Goal: Task Accomplishment & Management: Manage account settings

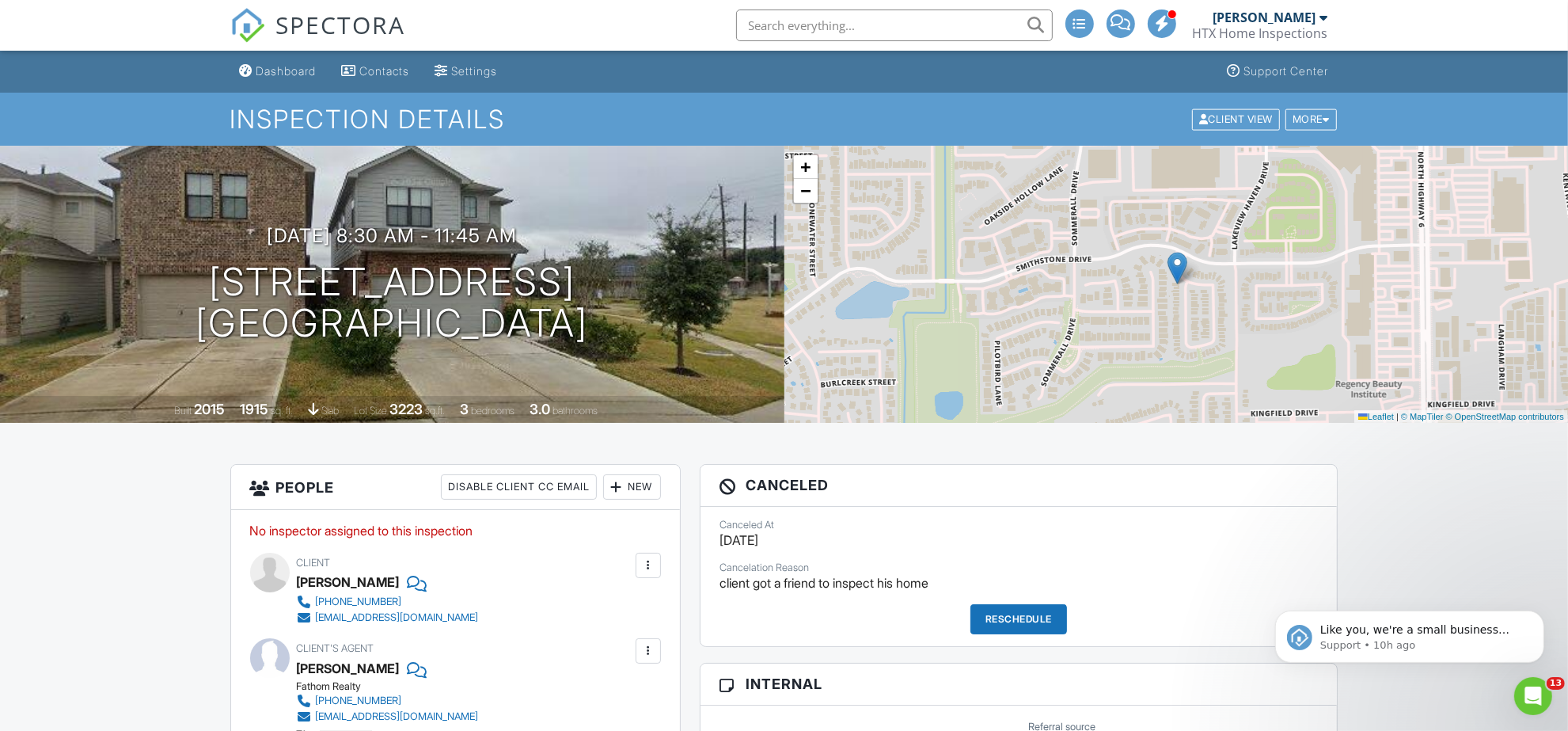
click at [242, 16] on img at bounding box center [248, 25] width 35 height 35
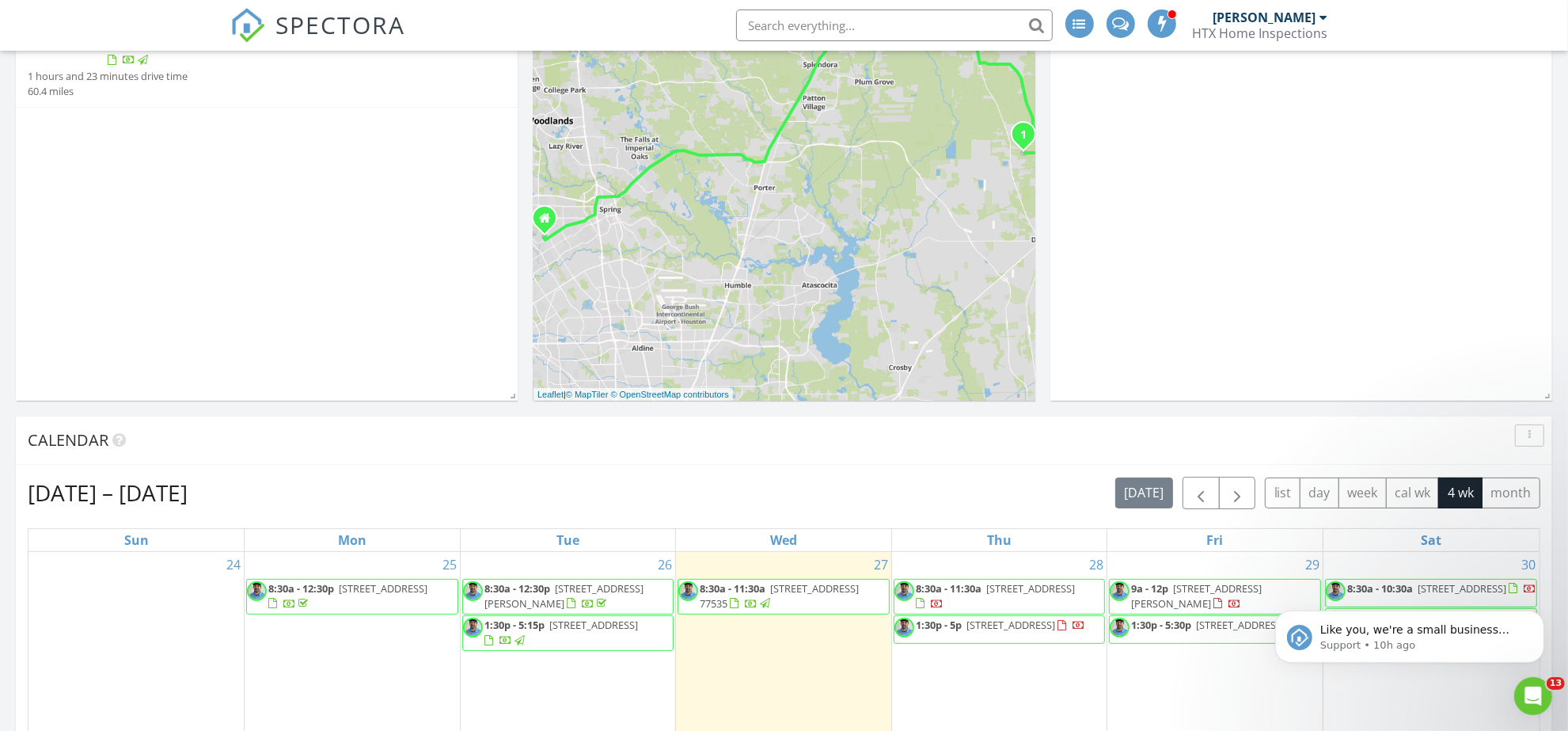
scroll to position [595, 0]
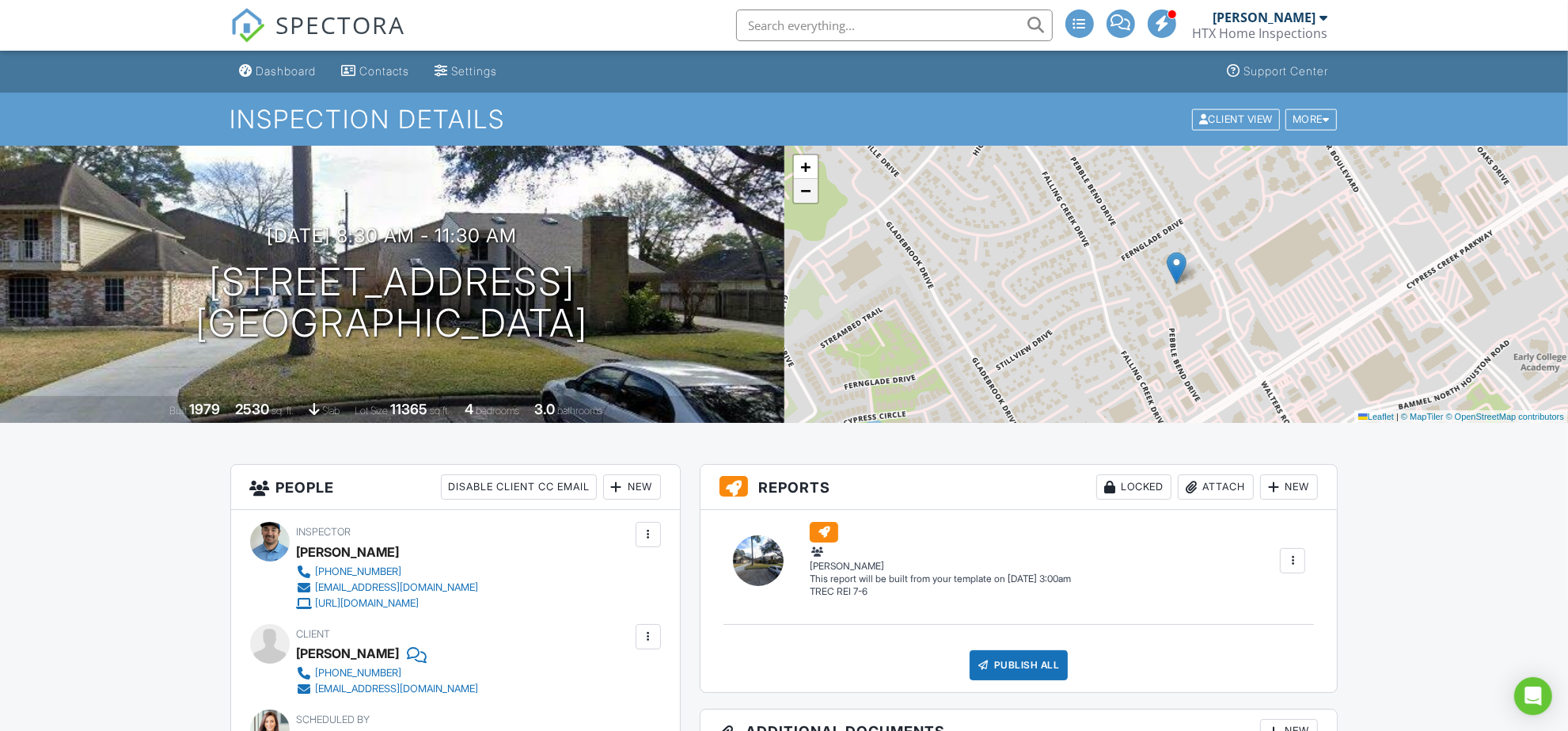
click at [801, 183] on span "−" at bounding box center [805, 190] width 10 height 20
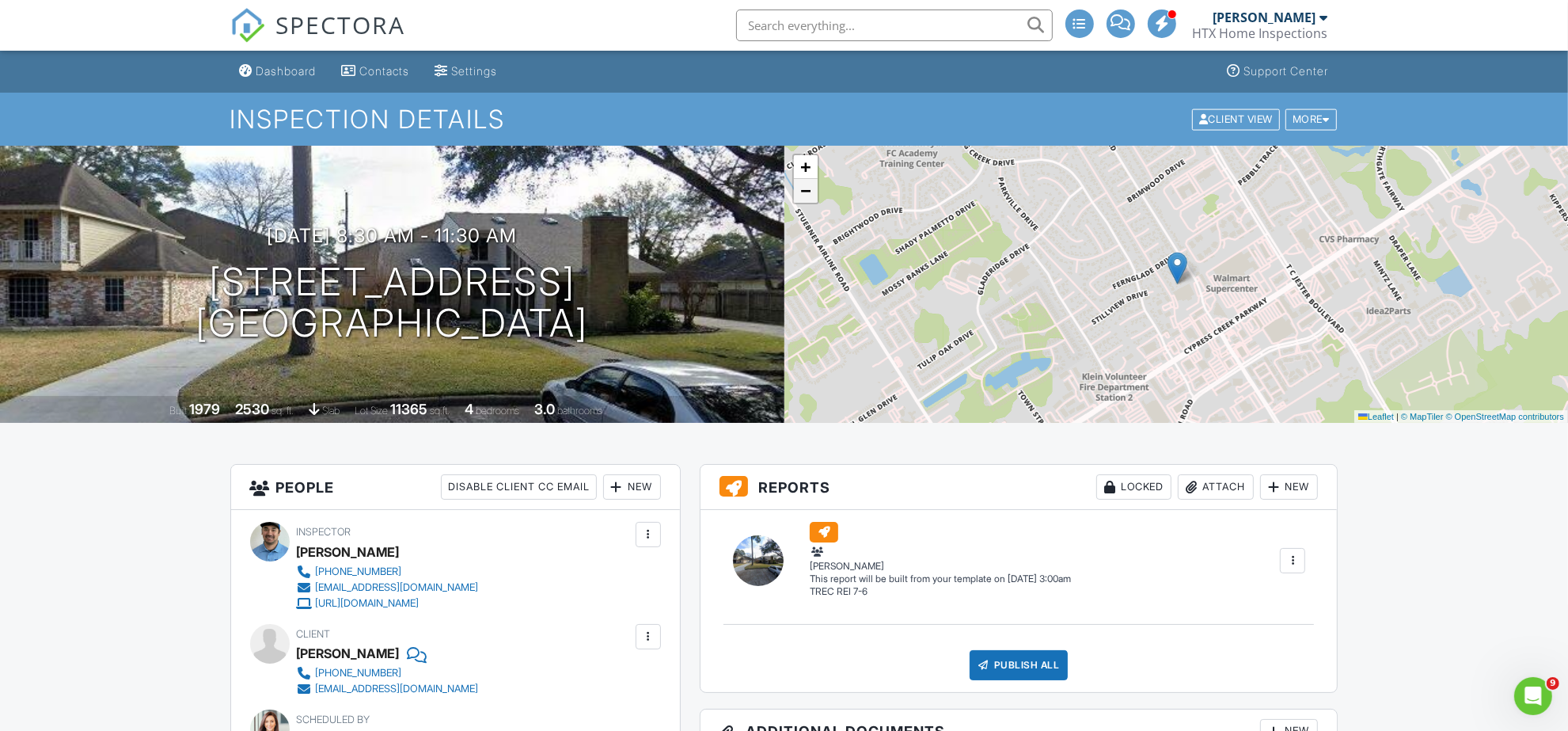
click at [801, 183] on span "−" at bounding box center [805, 190] width 10 height 20
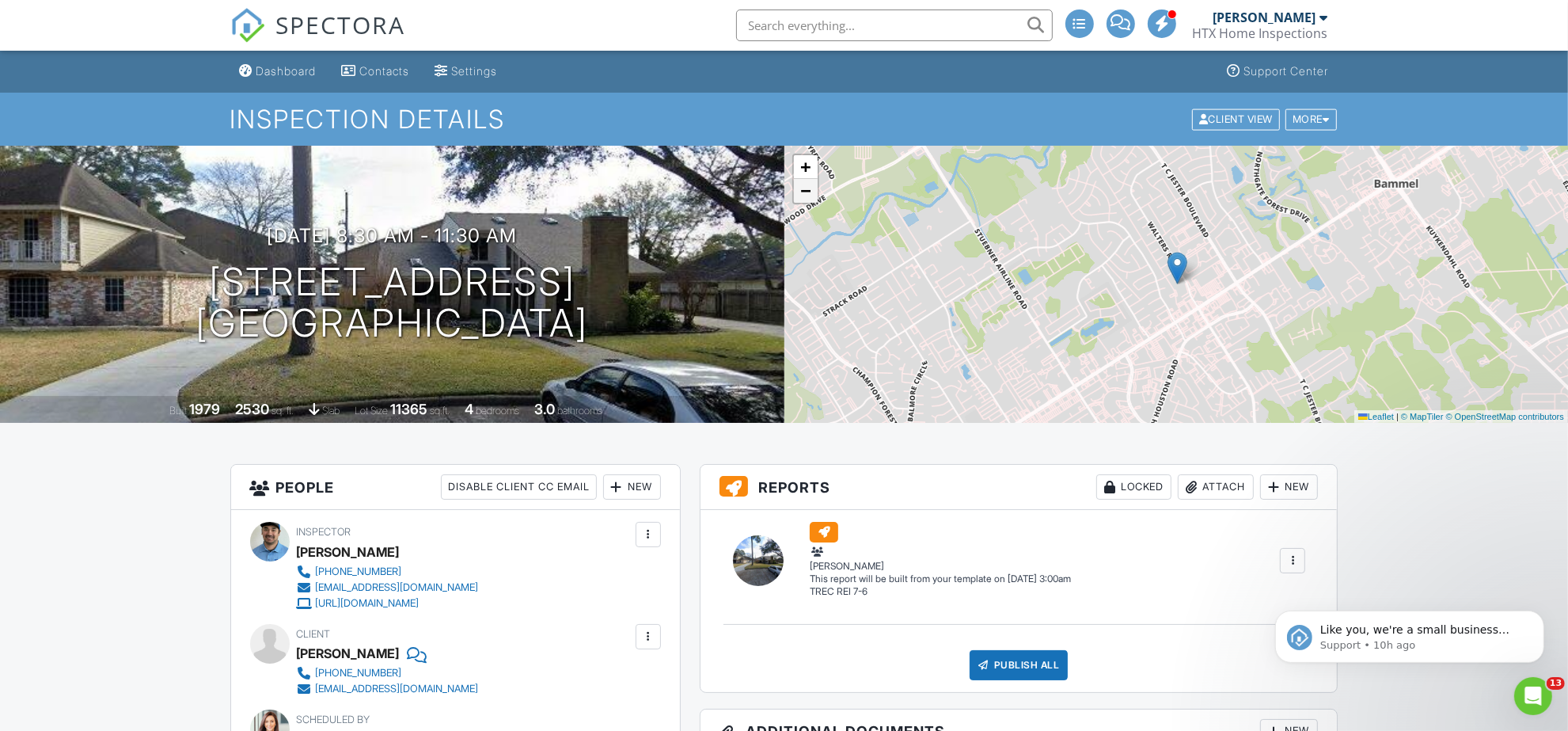
click at [801, 183] on span "−" at bounding box center [805, 190] width 10 height 20
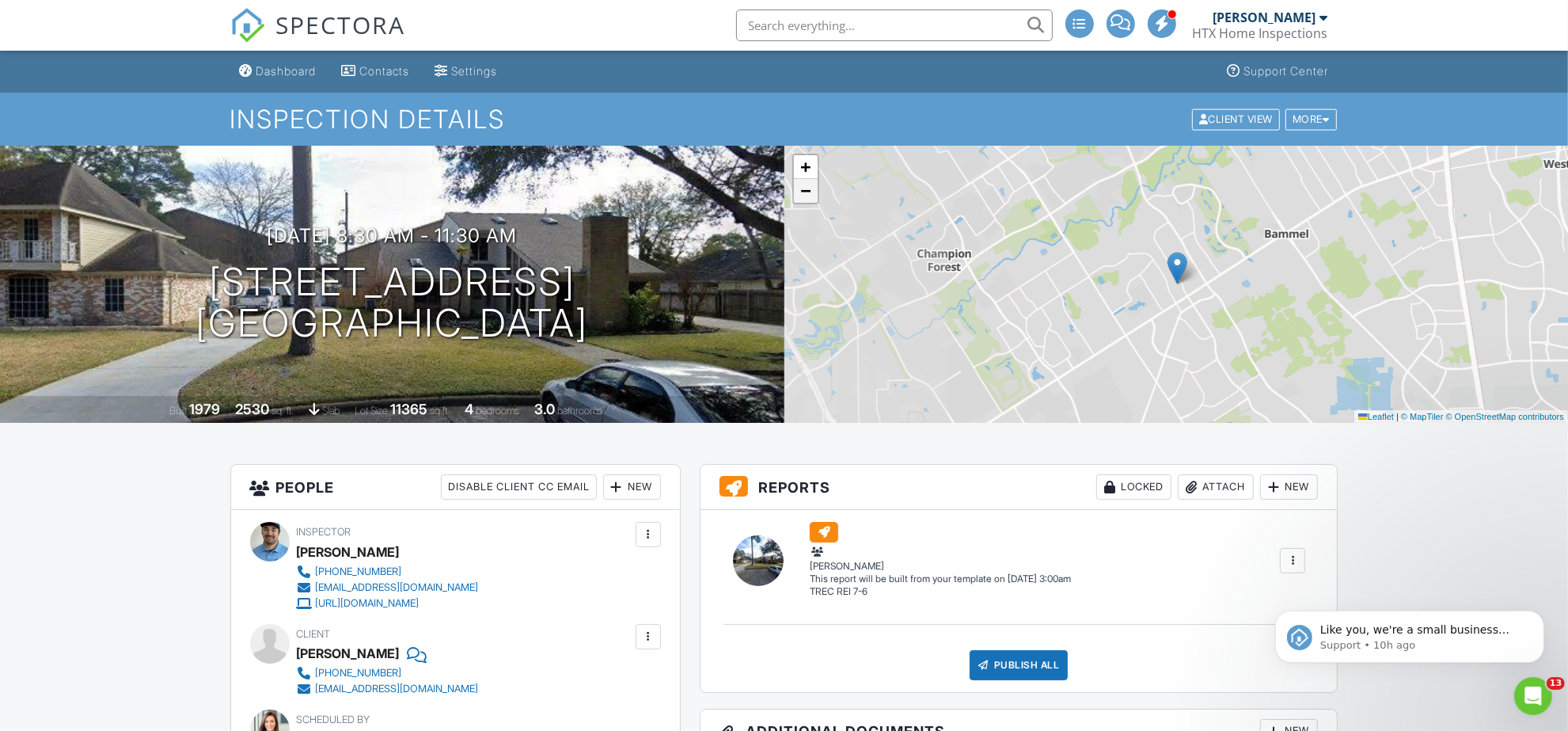
click at [801, 183] on span "−" at bounding box center [805, 190] width 10 height 20
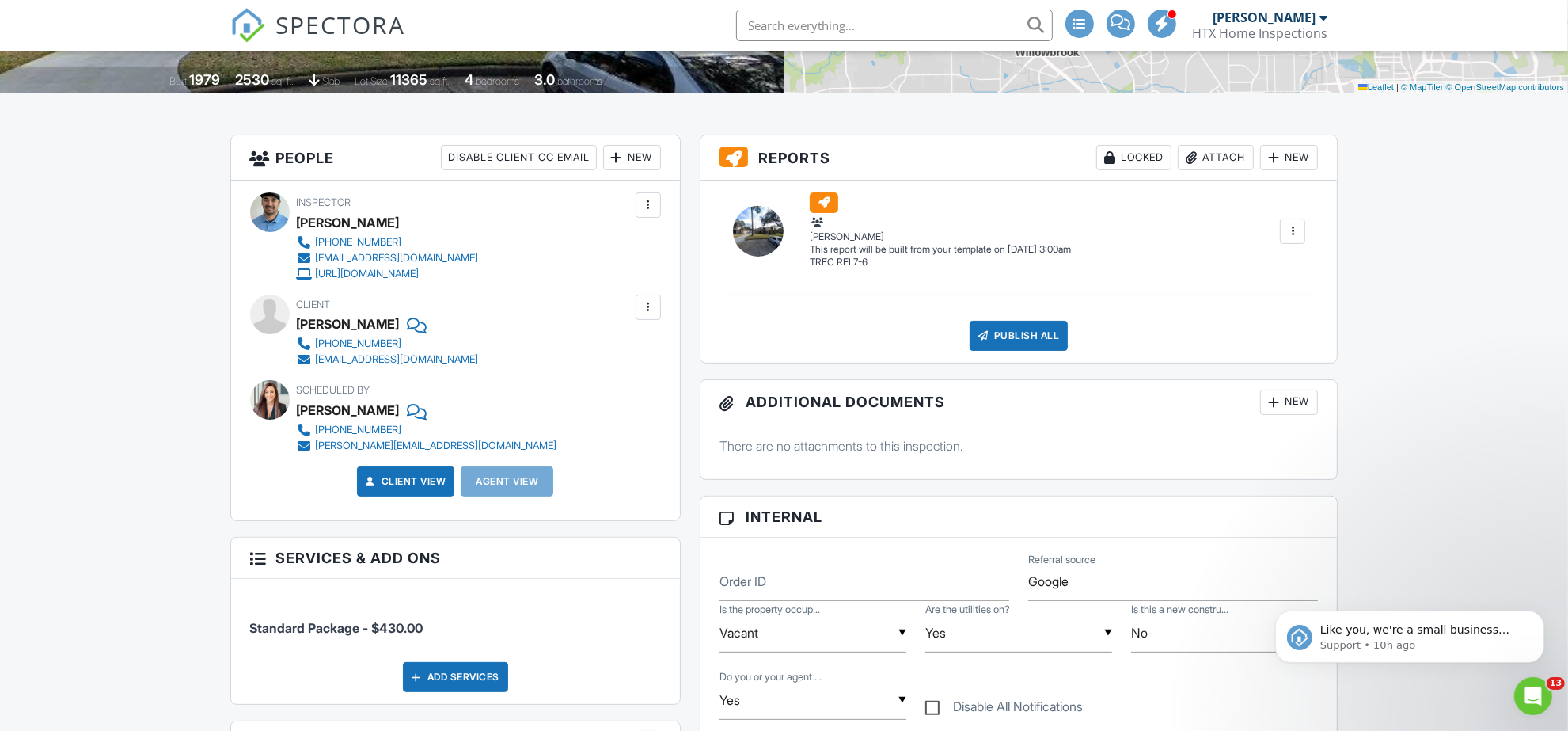
scroll to position [99, 0]
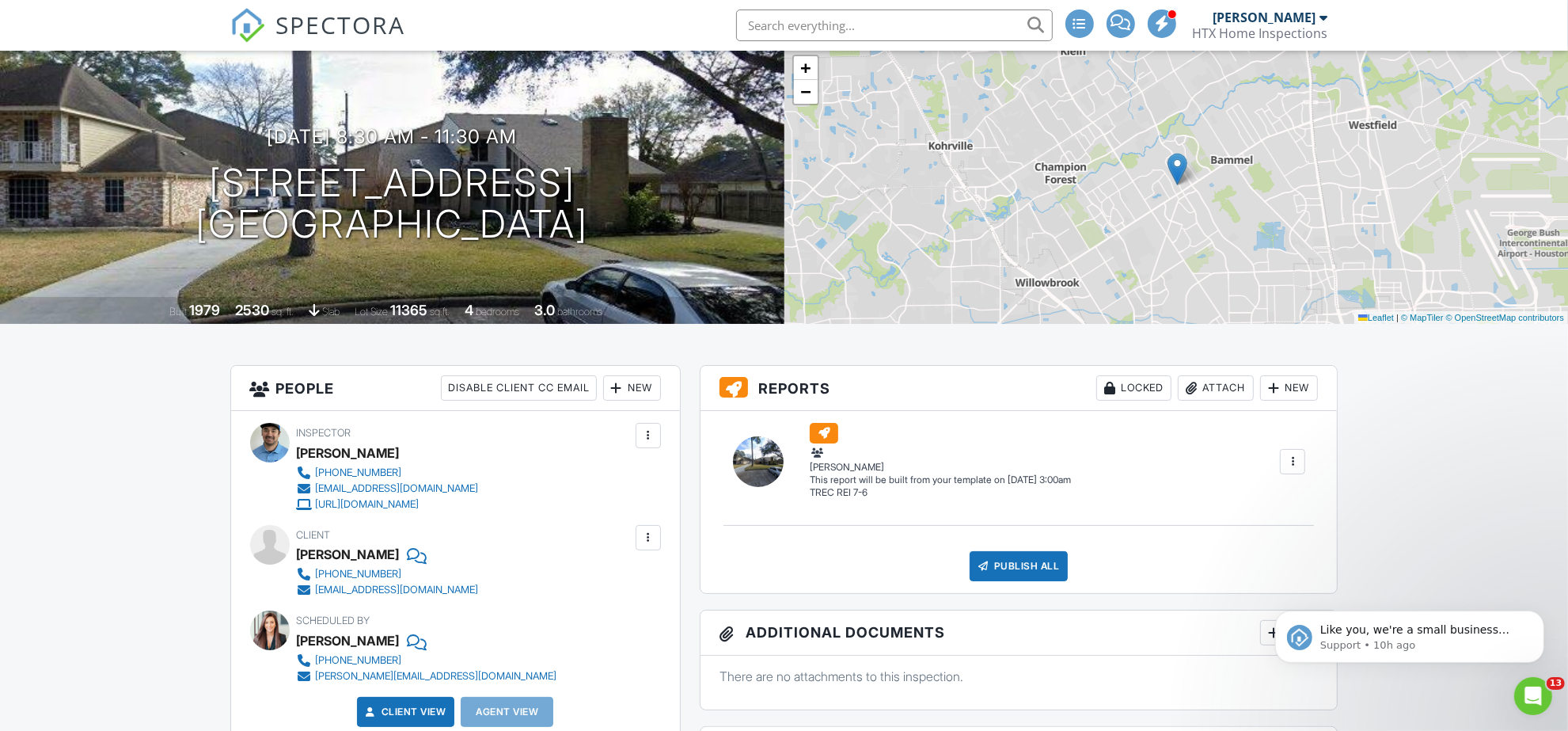
click at [254, 25] on img at bounding box center [248, 25] width 35 height 35
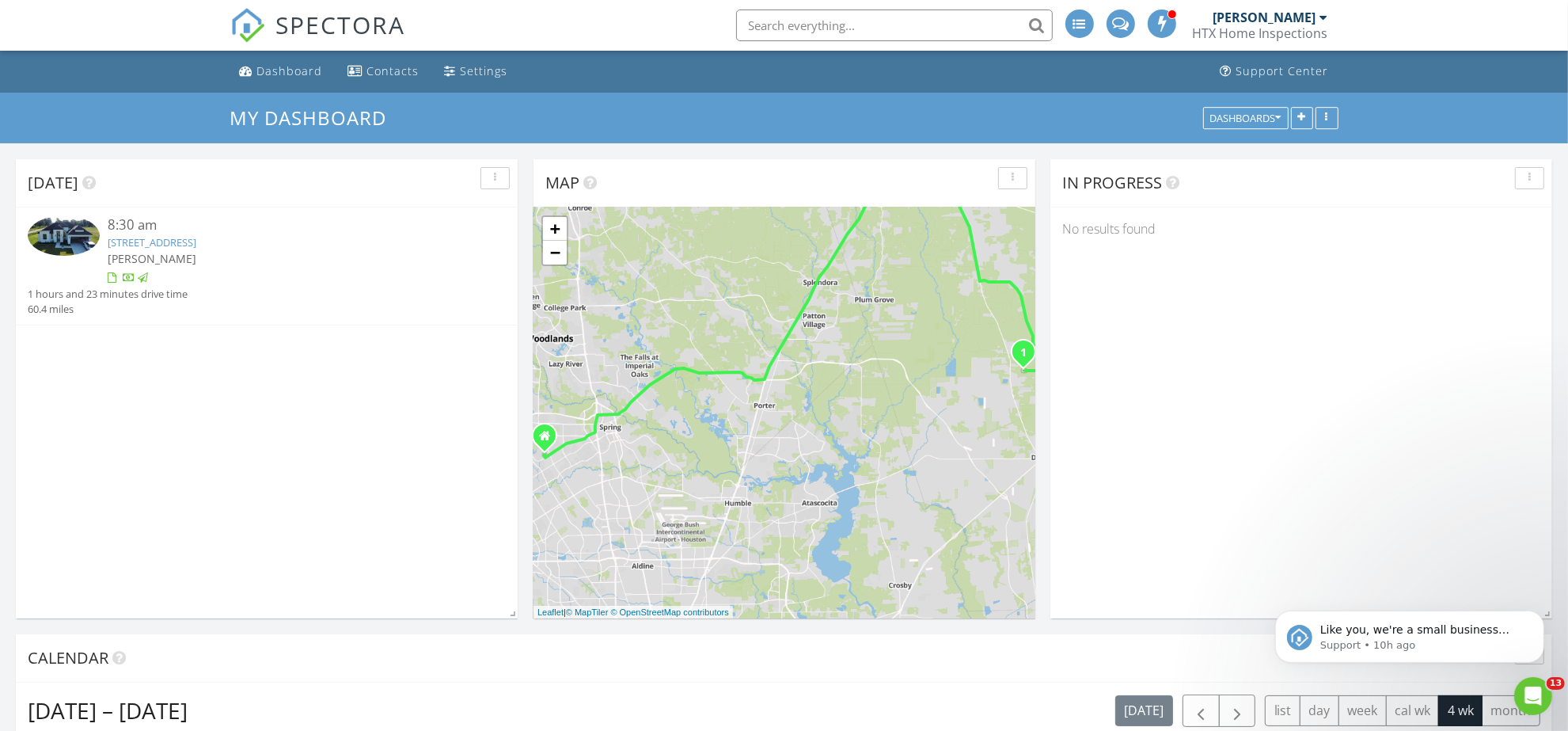
scroll to position [297, 0]
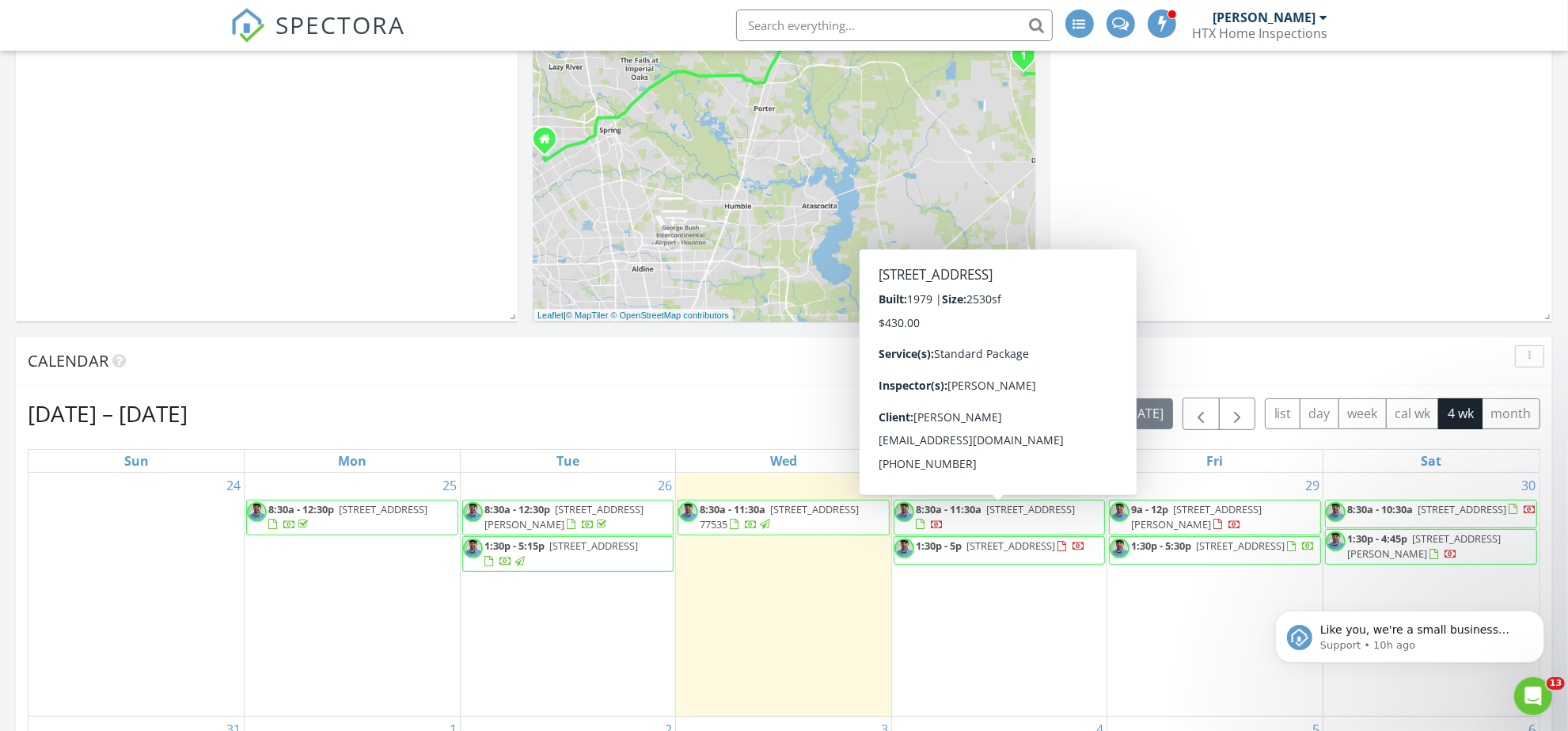
click at [1021, 510] on span "3615 Windbriar Ct, Houston 77068" at bounding box center [1030, 509] width 89 height 14
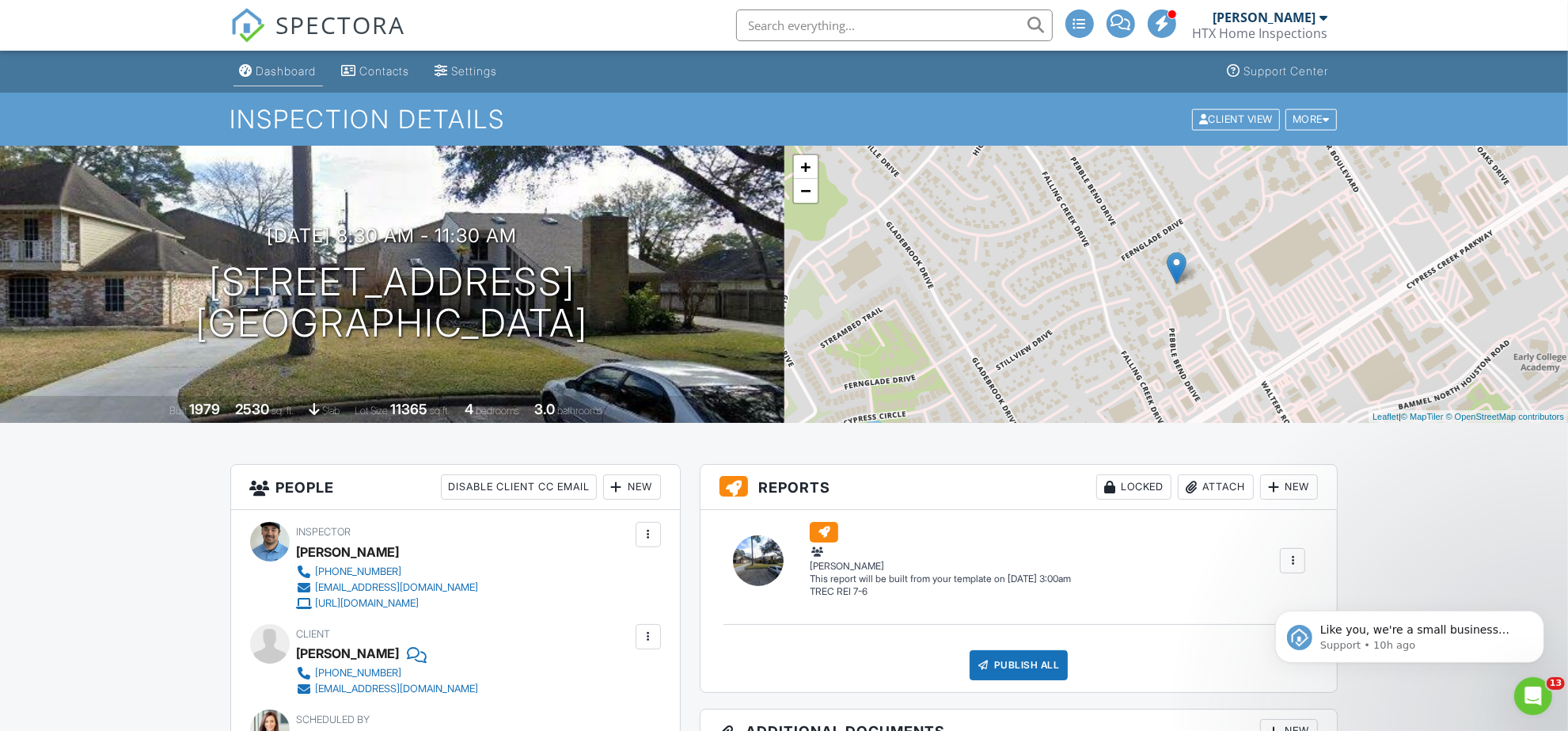
click at [272, 59] on link "Dashboard" at bounding box center [279, 72] width 90 height 30
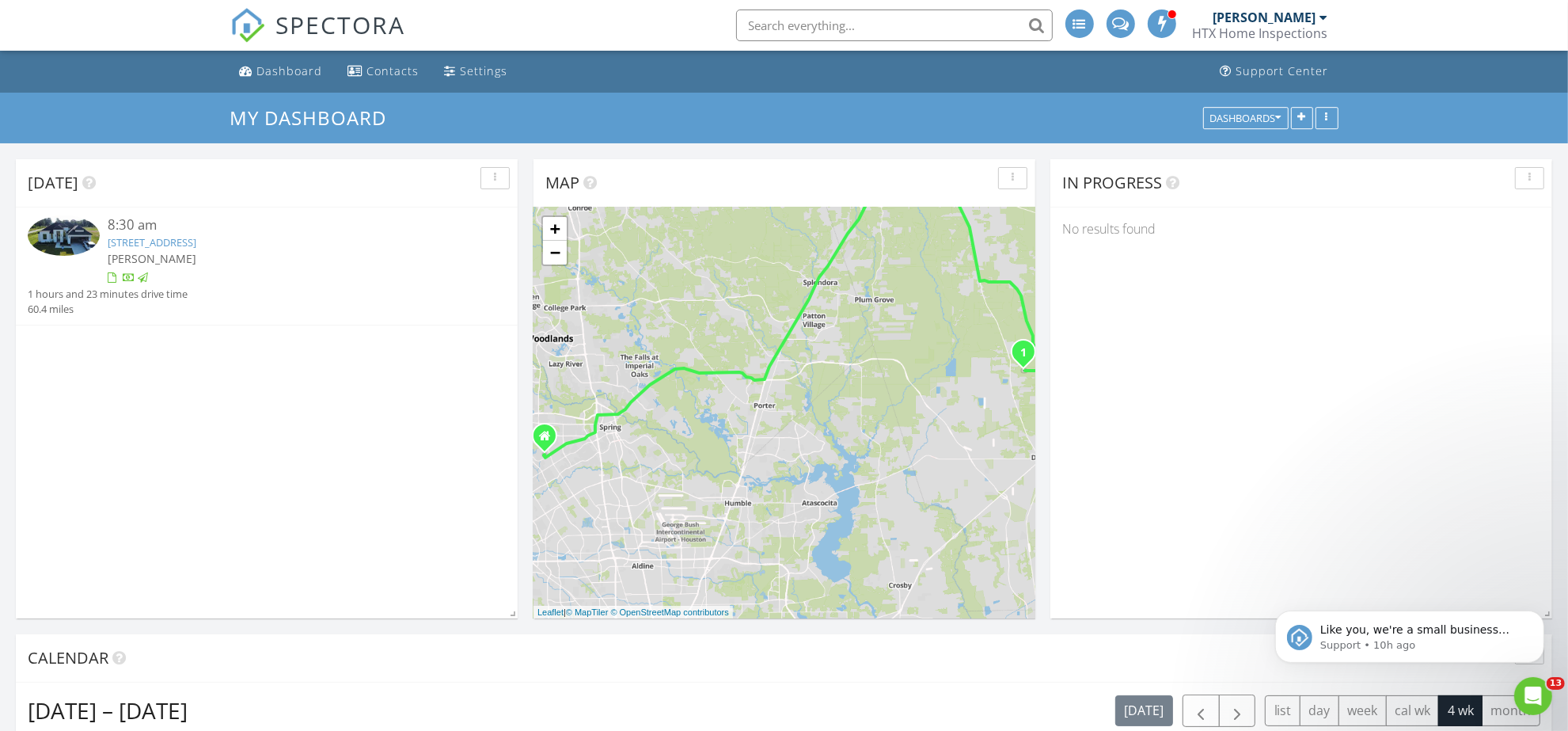
scroll to position [595, 0]
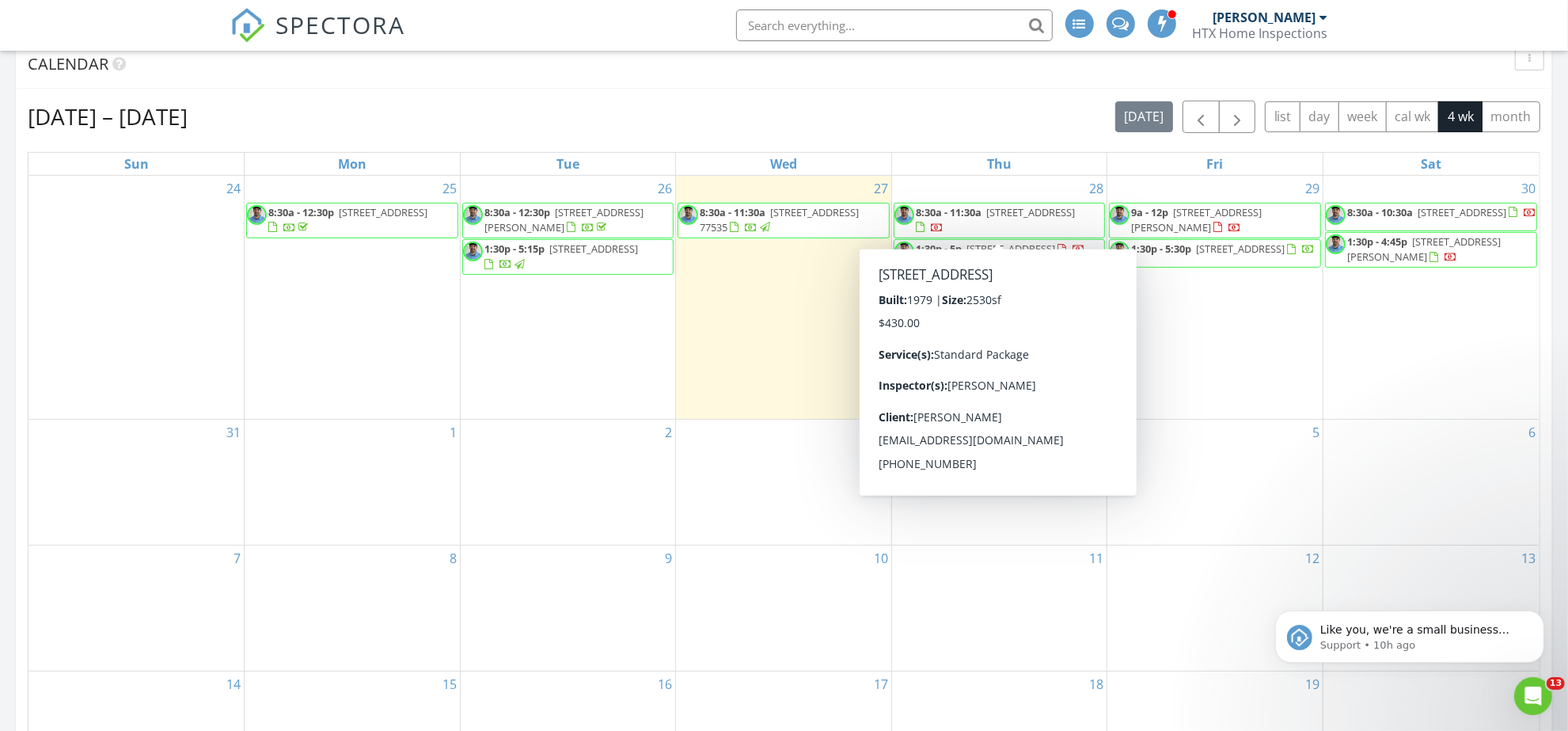
click at [1047, 217] on span "3615 Windbriar Ct, Houston 77068" at bounding box center [1030, 212] width 89 height 14
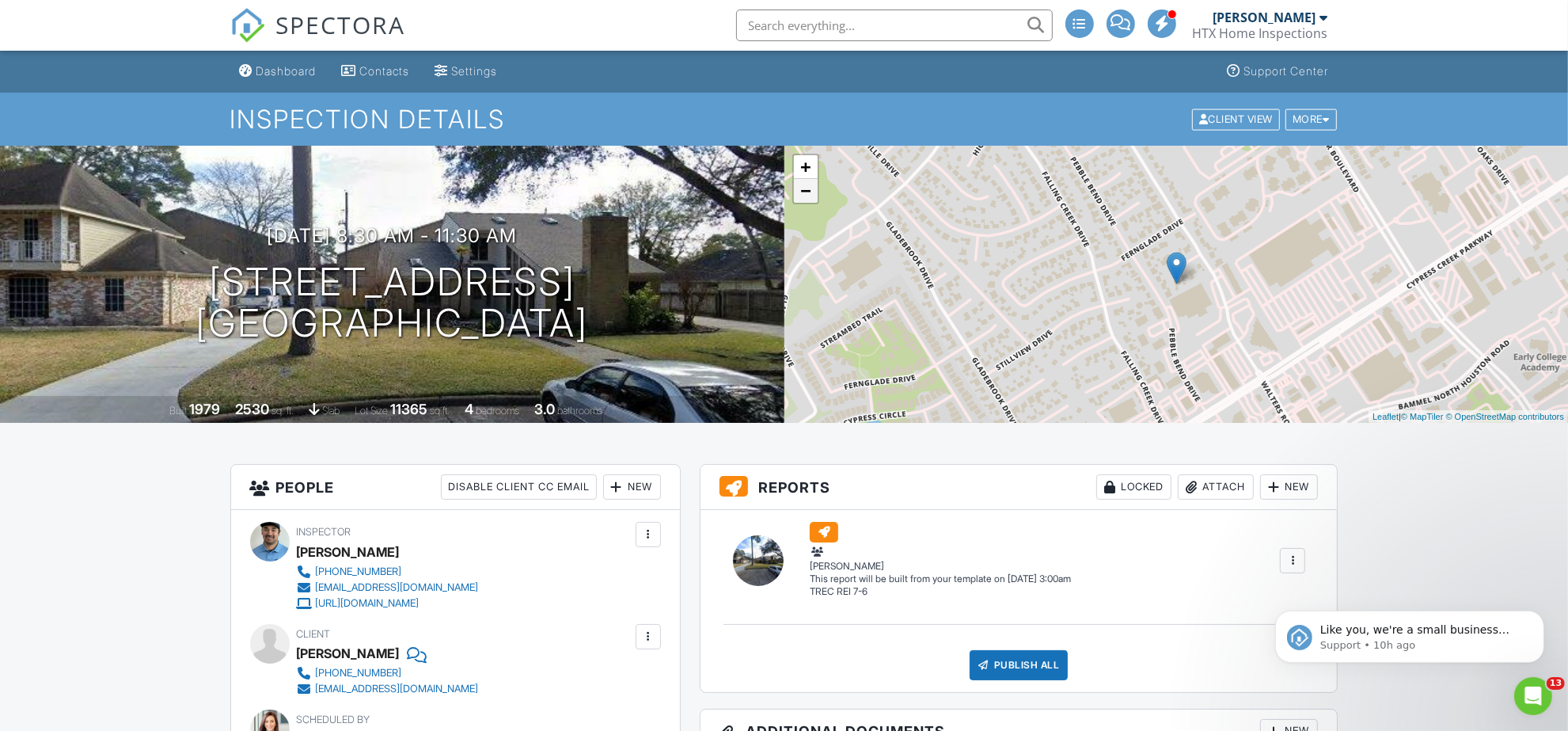
click at [810, 190] on link "−" at bounding box center [806, 191] width 24 height 24
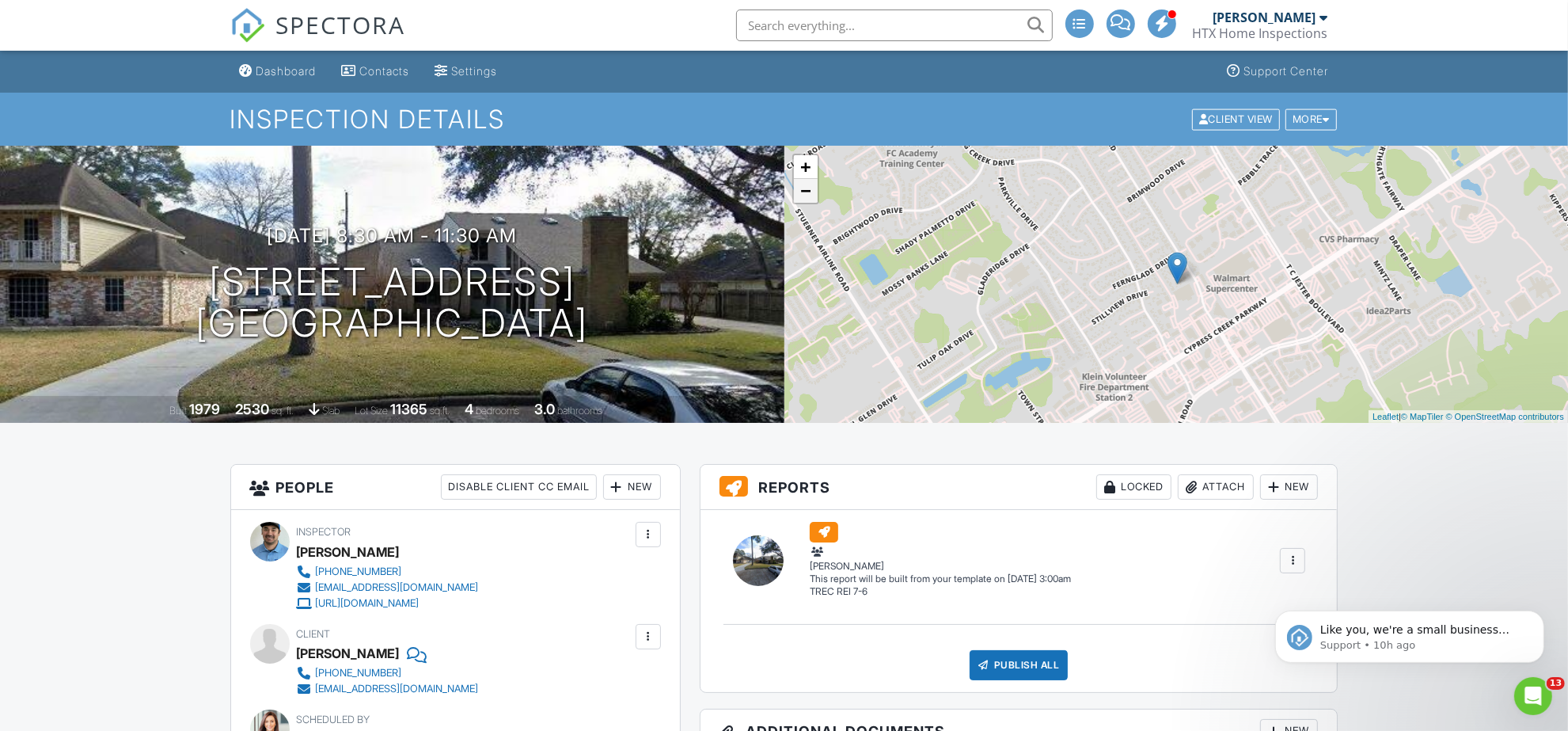
click at [810, 190] on link "−" at bounding box center [806, 191] width 24 height 24
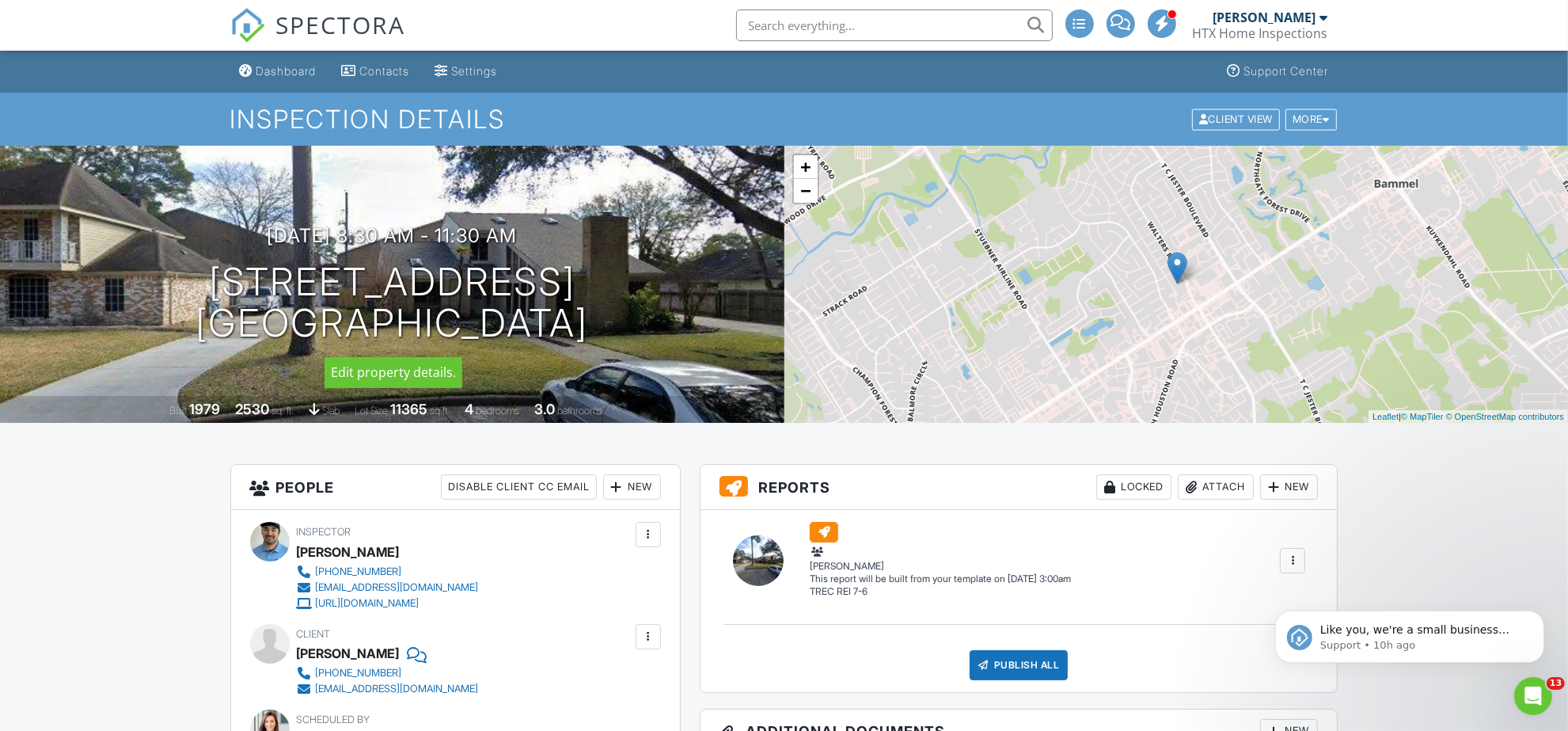
drag, startPoint x: 200, startPoint y: 269, endPoint x: 586, endPoint y: 324, distance: 389.9
click at [586, 324] on div "08/28/2025 8:30 am - 11:30 am 3615 Windbriar Ct Houston, TX 77068" at bounding box center [392, 284] width 785 height 119
copy h1 "3615 Windbriar Ct Houston, TX 77068"
click at [283, 68] on div "Dashboard" at bounding box center [286, 71] width 60 height 13
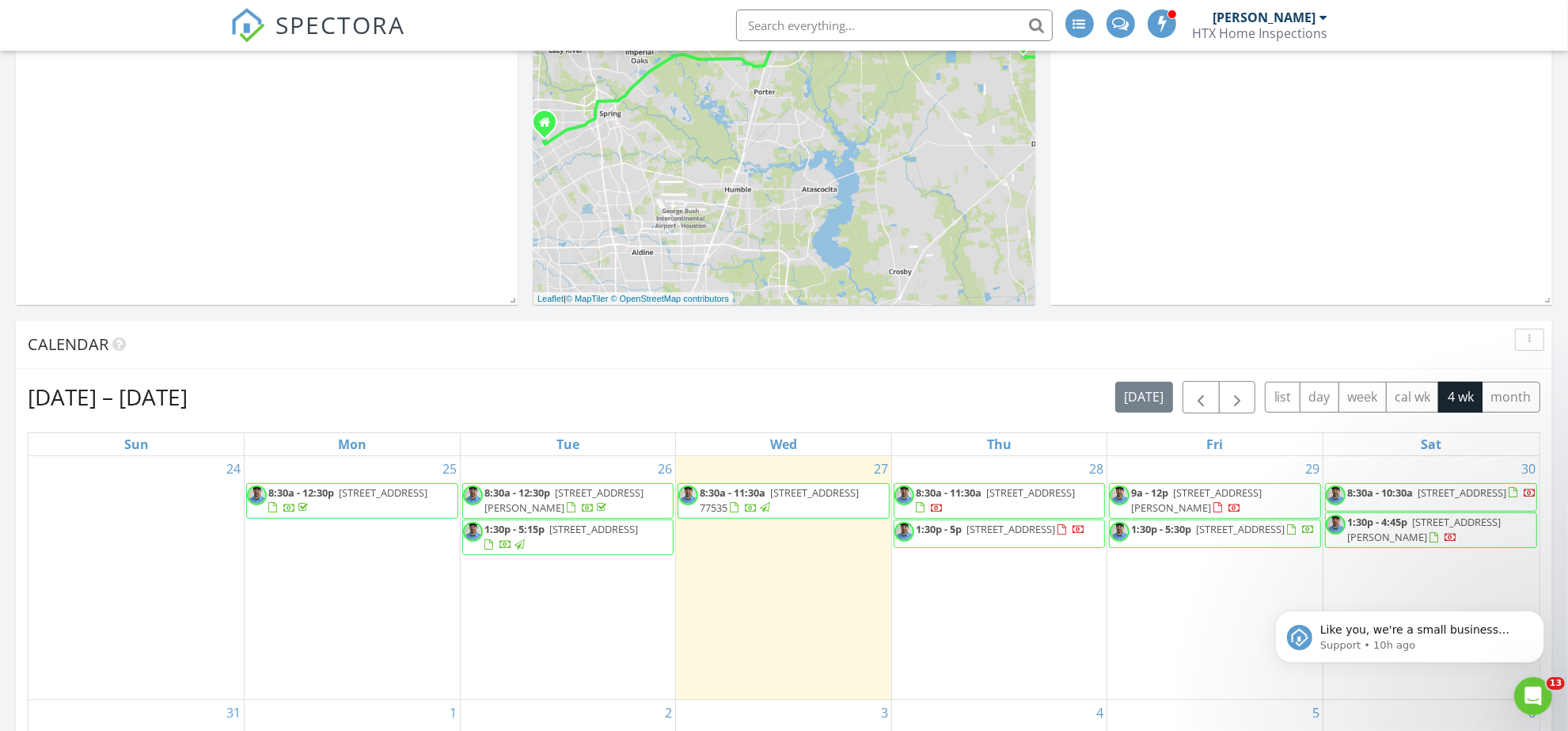
scroll to position [595, 0]
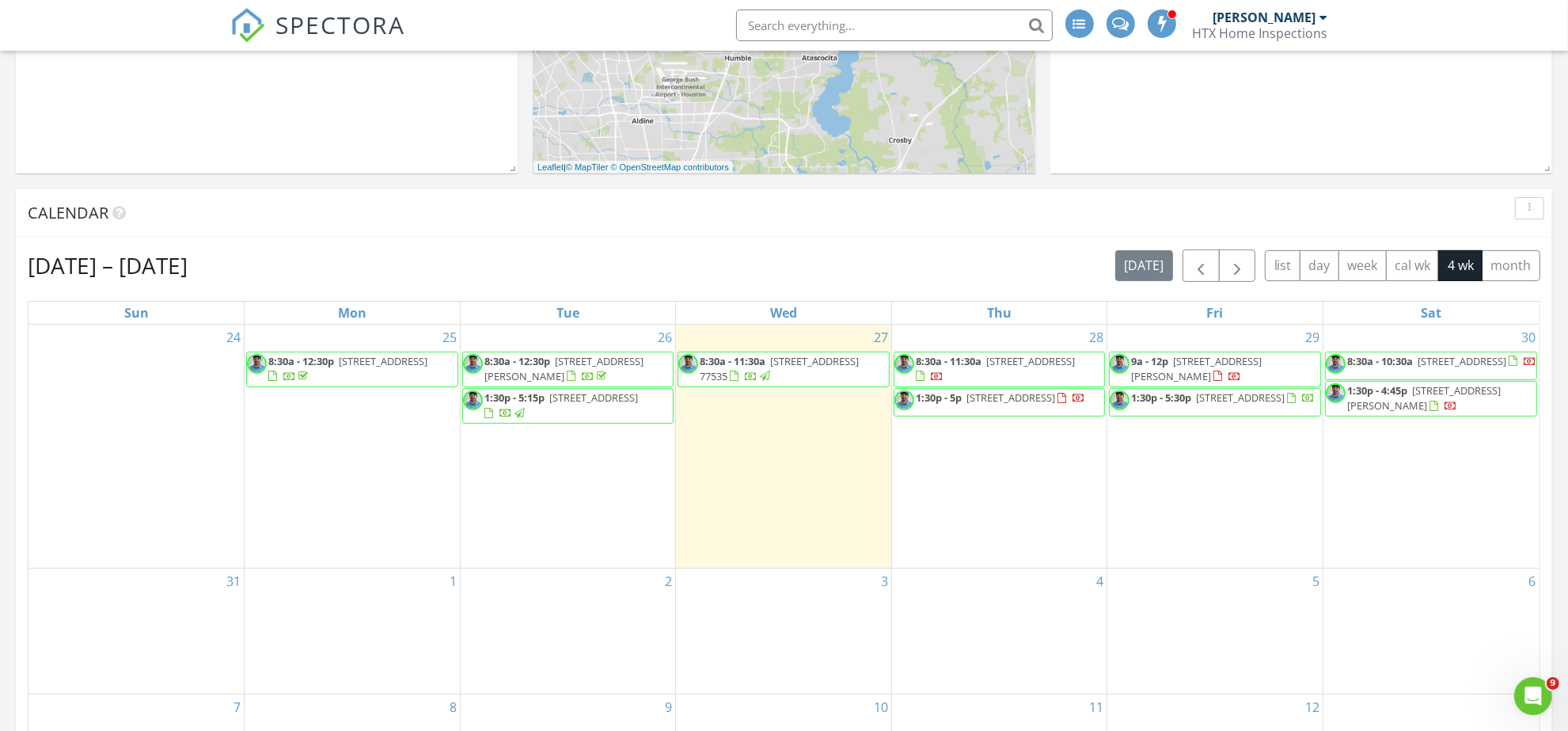
scroll to position [595, 0]
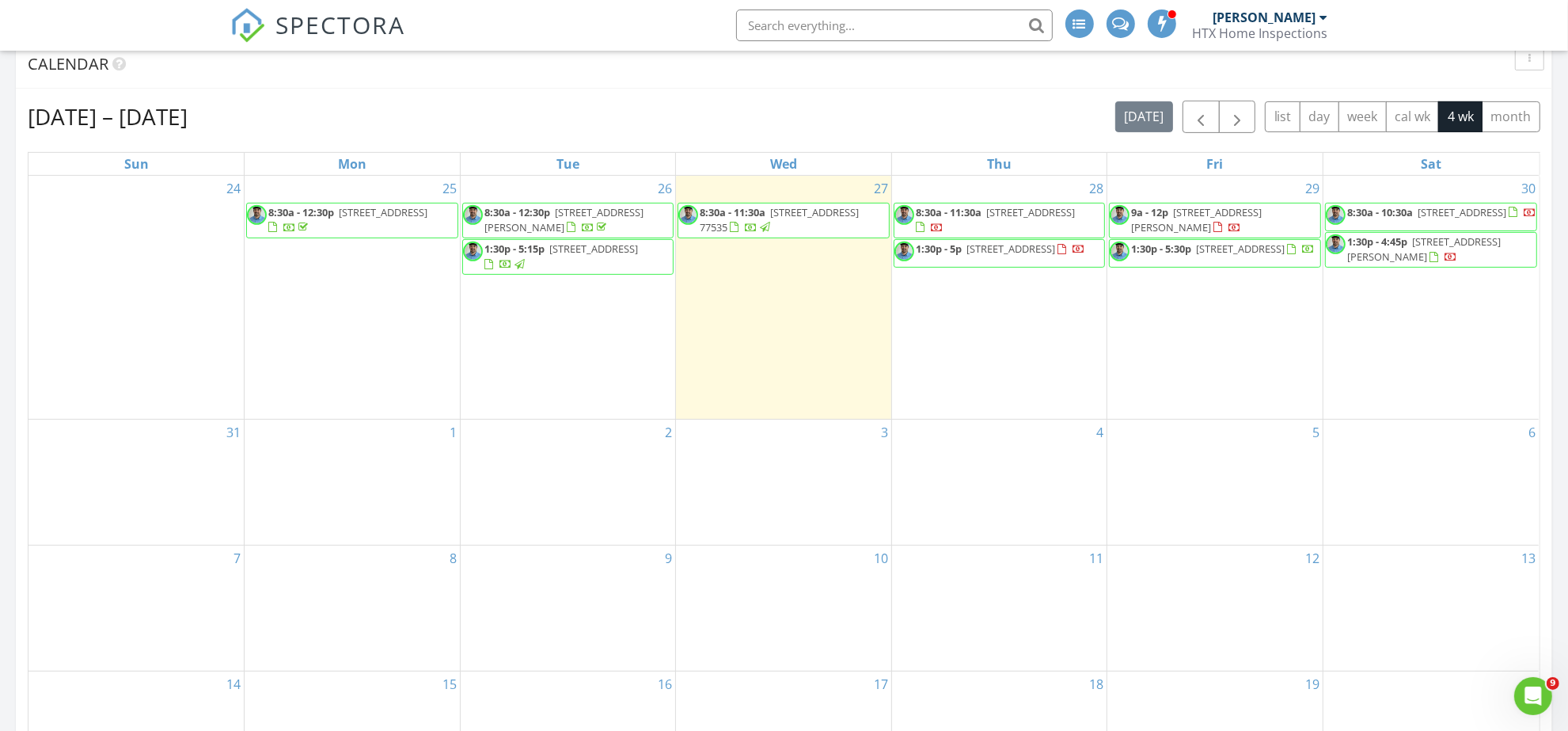
click at [1039, 214] on span "3615 Windbriar Ct, Houston 77068" at bounding box center [1030, 212] width 89 height 14
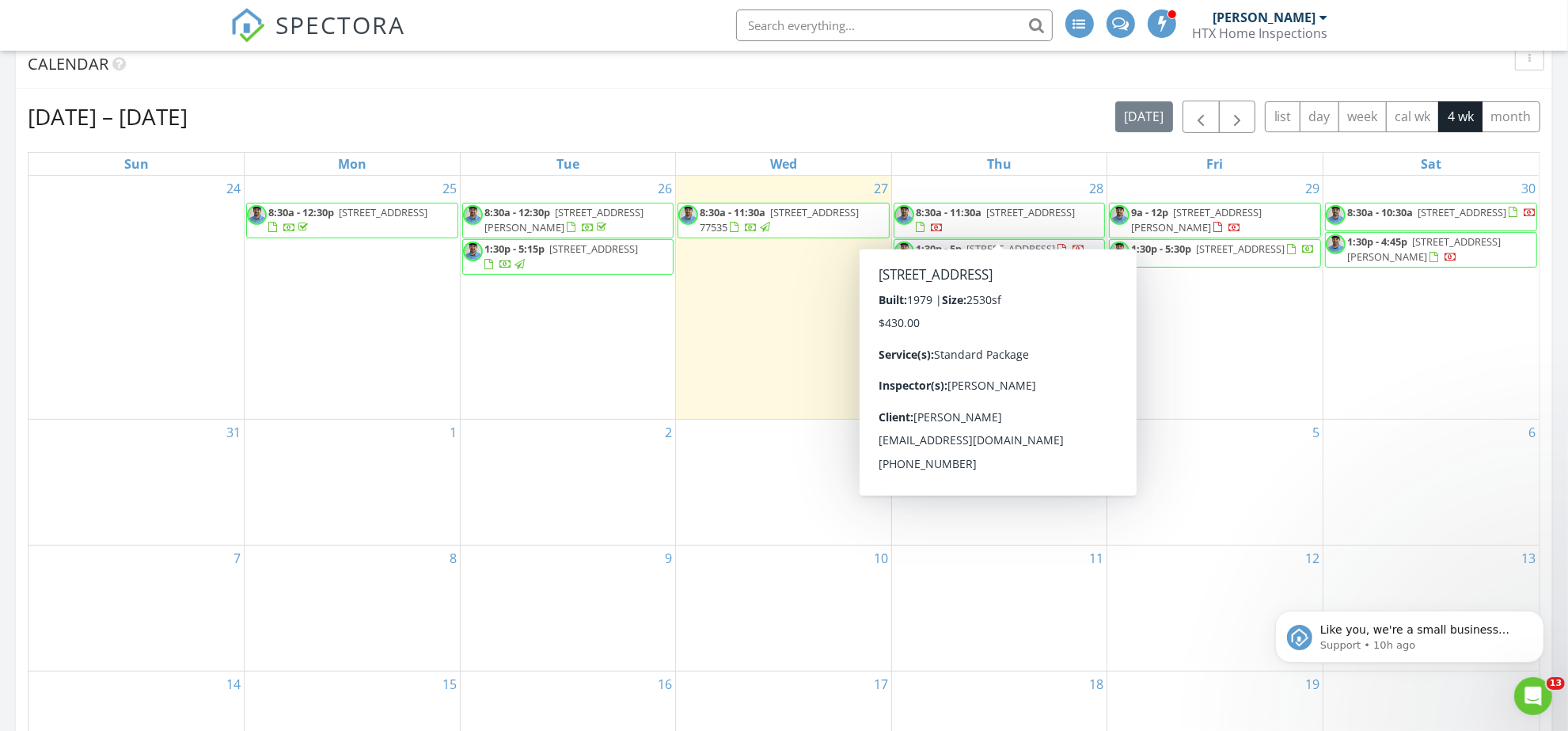
scroll to position [0, 0]
